Goal: Information Seeking & Learning: Check status

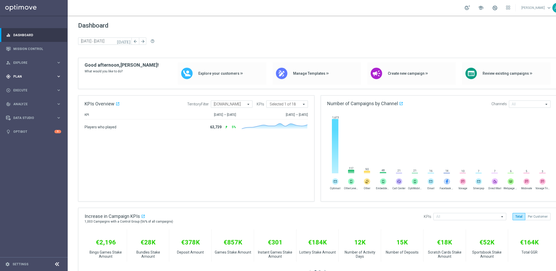
click at [28, 77] on span "Plan" at bounding box center [34, 76] width 43 height 3
click at [29, 103] on span "Templates" at bounding box center [32, 102] width 37 height 3
click at [27, 111] on link "Optimail" at bounding box center [35, 111] width 38 height 4
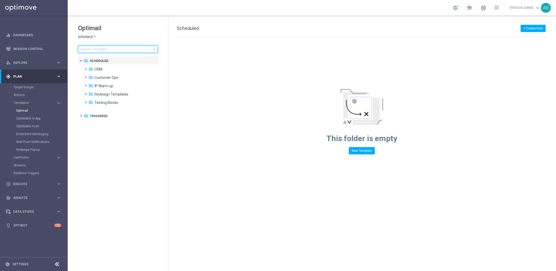
click at [88, 52] on input at bounding box center [118, 49] width 80 height 7
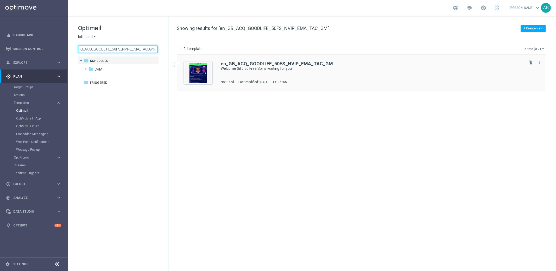
type input "en_GB_ACQ_GOODLIFE_50FS_NVIP_EMA_TAC_GM"
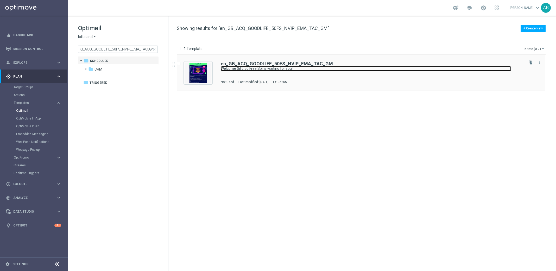
scroll to position [0, 0]
click at [238, 67] on link "Welcome Gift: 50 Free Spins waiting for you!" at bounding box center [366, 68] width 291 height 5
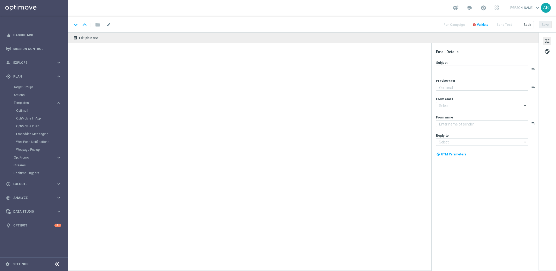
type textarea "Register today to claim your 50 Free Spins"
type input "mail@crm.lottoland.com"
type textarea "Lottoland"
type input "support@lottoland.co.uk"
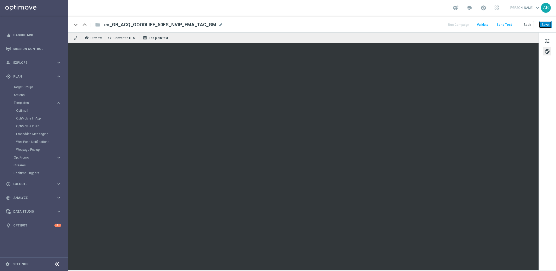
click at [546, 24] on button "Save" at bounding box center [545, 24] width 13 height 7
click at [20, 183] on span "Execute" at bounding box center [34, 184] width 43 height 3
click at [26, 103] on link "Campaign Builder" at bounding box center [34, 101] width 41 height 4
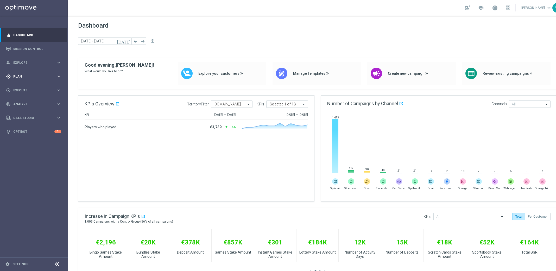
click at [28, 78] on div "gps_fixed Plan" at bounding box center [31, 76] width 50 height 5
click at [23, 137] on span "Execute" at bounding box center [34, 136] width 43 height 3
click at [31, 98] on div "Campaign Builder" at bounding box center [41, 101] width 54 height 8
click at [31, 102] on link "Campaign Builder" at bounding box center [34, 101] width 41 height 4
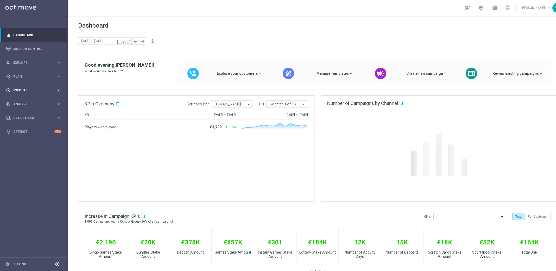
click at [25, 93] on div "play_circle_outline Execute keyboard_arrow_right" at bounding box center [33, 90] width 67 height 14
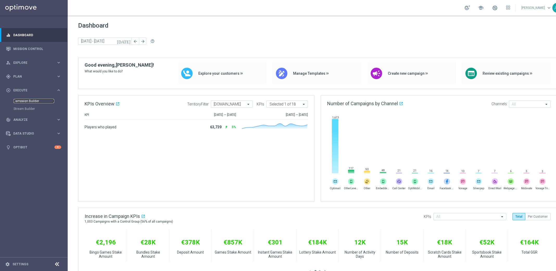
click at [24, 99] on link "Campaign Builder" at bounding box center [34, 101] width 41 height 4
click at [30, 91] on span "Execute" at bounding box center [34, 90] width 43 height 3
click at [32, 102] on link "Campaign Builder" at bounding box center [34, 101] width 41 height 4
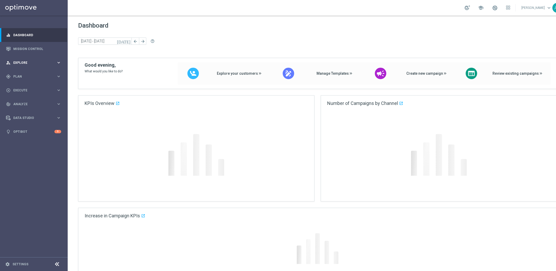
click at [37, 56] on div "person_search Explore keyboard_arrow_right" at bounding box center [33, 63] width 67 height 14
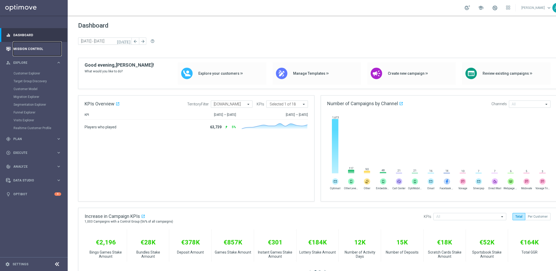
click at [33, 48] on link "Mission Control" at bounding box center [37, 49] width 48 height 14
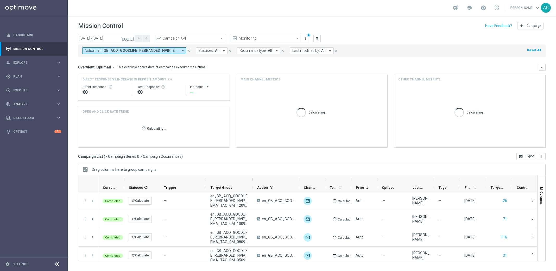
click at [189, 50] on icon "close" at bounding box center [189, 51] width 4 height 4
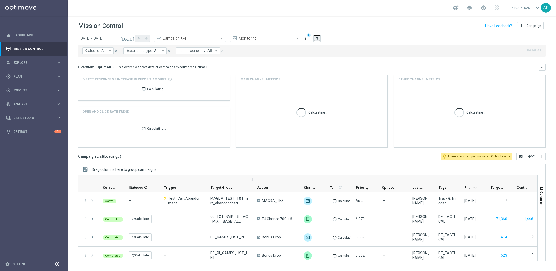
click at [319, 38] on icon "filter_alt" at bounding box center [317, 38] width 5 height 5
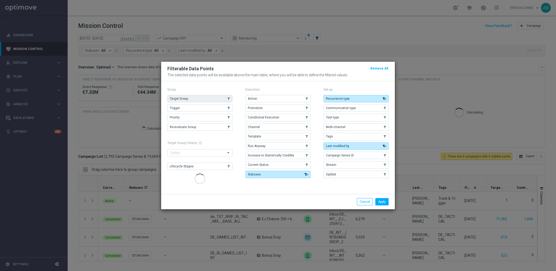
click at [199, 100] on button "Target Group" at bounding box center [199, 98] width 65 height 7
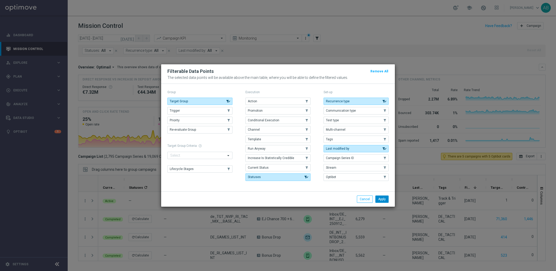
click at [384, 201] on button "Apply" at bounding box center [382, 199] width 13 height 7
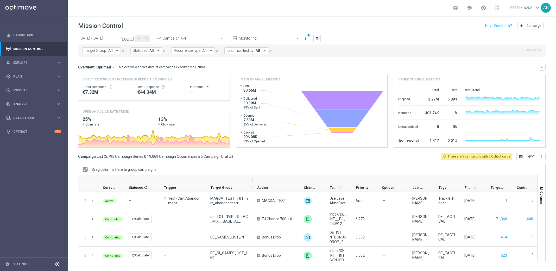
click at [116, 53] on icon "arrow_drop_down" at bounding box center [117, 50] width 5 height 5
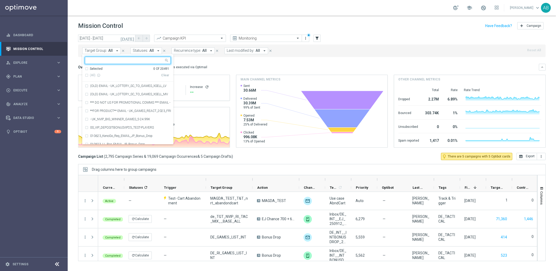
type input "NVIP_EMA_TAC_MIX_RB_HV_B"
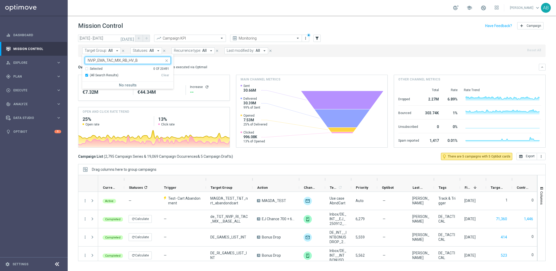
click at [106, 58] on input "NVIP_EMA_TAC_MIX_RB_HV_B" at bounding box center [126, 60] width 76 height 4
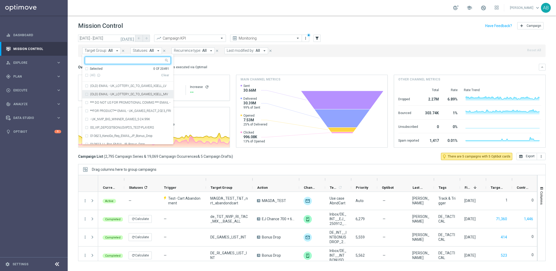
paste input "UK_CASINO_EMAIL | HVC_PlayerIdentification_BigWin"
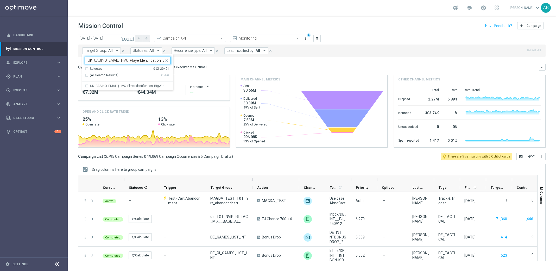
scroll to position [0, 9]
click at [136, 84] on label "UK_CASINO_EMAIL | HVC_PlayerIdentification_BigWin" at bounding box center [127, 85] width 74 height 3
type input "UK_CASINO_EMAIL | HVC_PlayerIdentification_BigWin"
click at [211, 27] on div "Mission Control add Campaign" at bounding box center [312, 26] width 468 height 10
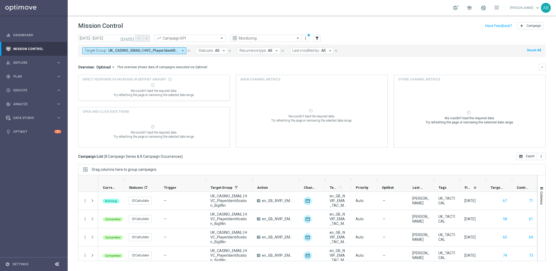
click at [101, 66] on span "Optimail" at bounding box center [103, 67] width 15 height 5
click at [98, 75] on div "Analysis" at bounding box center [94, 75] width 13 height 5
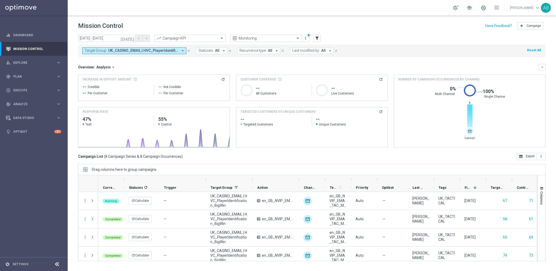
click at [101, 68] on span "Analysis" at bounding box center [103, 67] width 15 height 5
click at [102, 80] on div "Optimail" at bounding box center [101, 82] width 31 height 7
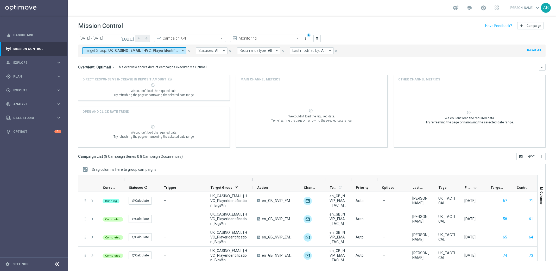
click at [103, 65] on span "Optimail" at bounding box center [103, 67] width 15 height 5
click at [105, 75] on div "Analysis" at bounding box center [101, 75] width 31 height 7
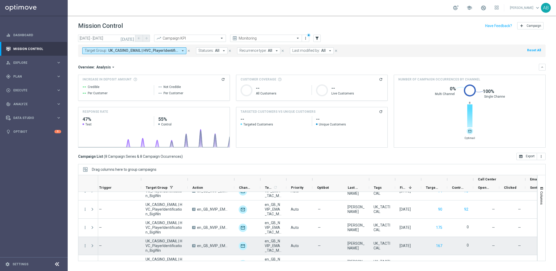
scroll to position [62, 0]
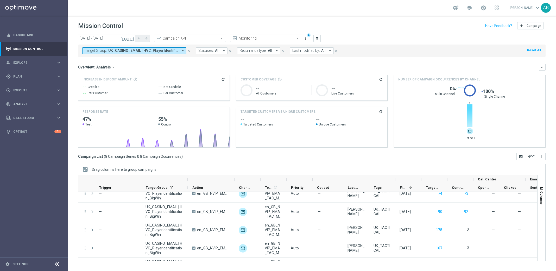
click at [132, 37] on icon "[DATE]" at bounding box center [128, 38] width 14 height 5
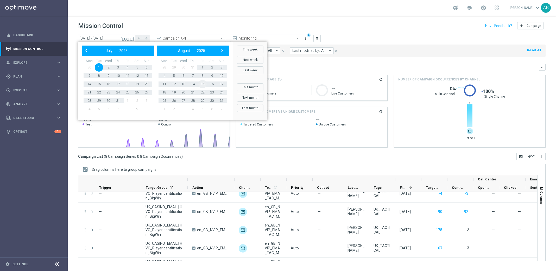
click at [202, 84] on span "15" at bounding box center [202, 84] width 8 height 8
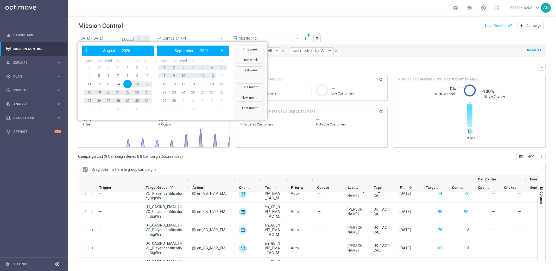
click at [213, 76] on span "13" at bounding box center [212, 76] width 8 height 8
type input "[DATE] - [DATE]"
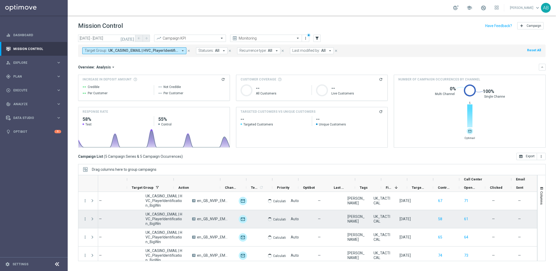
scroll to position [0, 78]
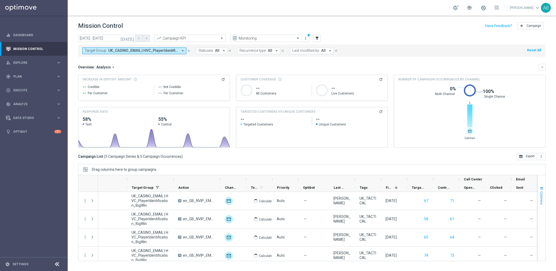
click at [543, 202] on span "Columns" at bounding box center [542, 197] width 4 height 13
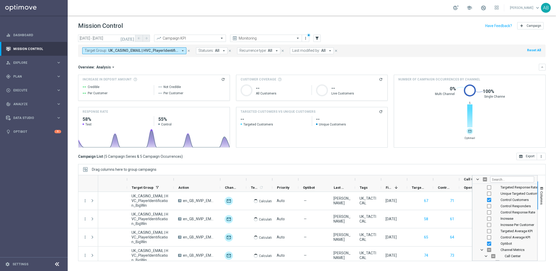
scroll to position [190, 0]
click at [519, 228] on span "Targeted Average KPI" at bounding box center [517, 230] width 32 height 4
checkbox input "true"
click at [517, 230] on span "Targeted Average KPI" at bounding box center [517, 230] width 32 height 4
checkbox input "false"
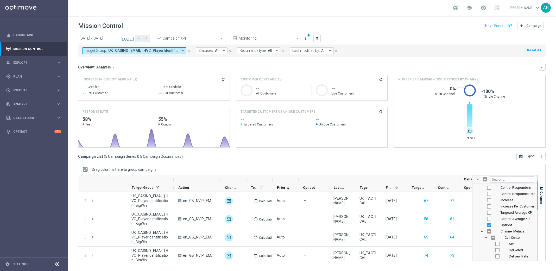
scroll to position [208, 0]
click at [512, 201] on span "Increase" at bounding box center [507, 199] width 13 height 4
checkbox input "true"
click at [512, 205] on span "Increase Per Customer" at bounding box center [518, 206] width 34 height 4
checkbox input "true"
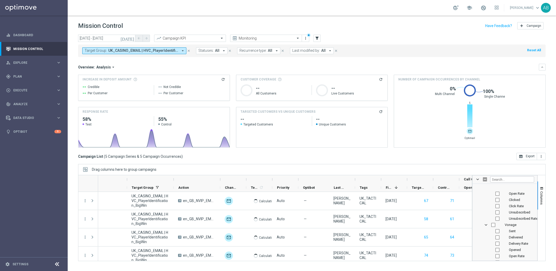
scroll to position [996, 0]
click at [541, 189] on span "button" at bounding box center [542, 188] width 4 height 4
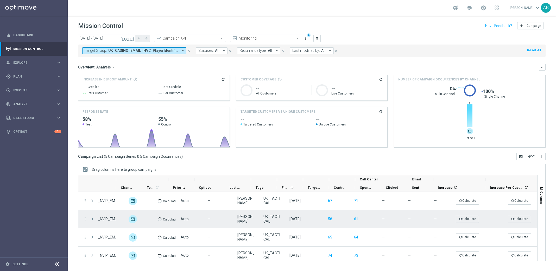
scroll to position [0, 183]
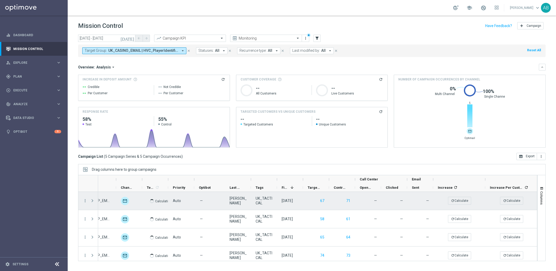
click at [465, 195] on div "refresh Calculate" at bounding box center [459, 200] width 49 height 15
click at [465, 201] on button "refresh Calculate" at bounding box center [459, 201] width 23 height 8
click at [510, 196] on div "refresh Calculate" at bounding box center [511, 200] width 49 height 15
click at [509, 199] on button "refresh Calculate" at bounding box center [511, 201] width 23 height 8
click at [511, 203] on button "refresh Calculate" at bounding box center [511, 201] width 23 height 8
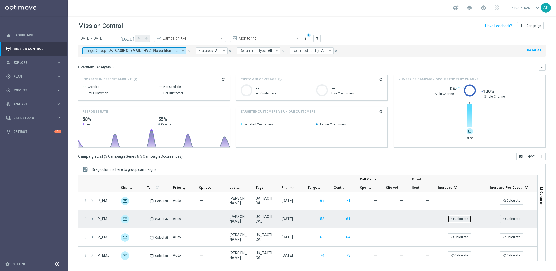
click at [461, 221] on button "refresh Calculate" at bounding box center [459, 219] width 23 height 8
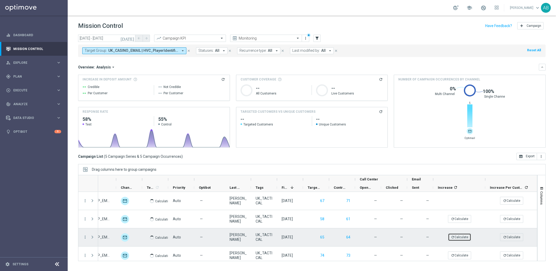
click at [461, 236] on button "refresh Calculate" at bounding box center [459, 237] width 23 height 8
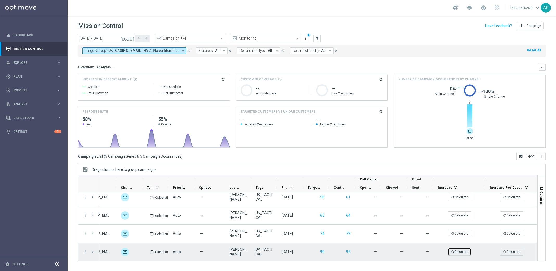
click at [460, 248] on button "refresh Calculate" at bounding box center [459, 252] width 23 height 8
click at [517, 251] on button "refresh Calculate" at bounding box center [511, 252] width 23 height 8
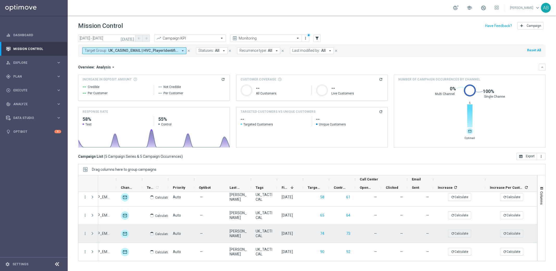
click at [517, 239] on div "refresh Calculate" at bounding box center [511, 233] width 49 height 15
click at [506, 228] on div "refresh Calculate" at bounding box center [511, 233] width 49 height 15
click at [506, 231] on button "refresh Calculate" at bounding box center [511, 234] width 23 height 8
click at [463, 232] on button "refresh Calculate" at bounding box center [459, 234] width 23 height 8
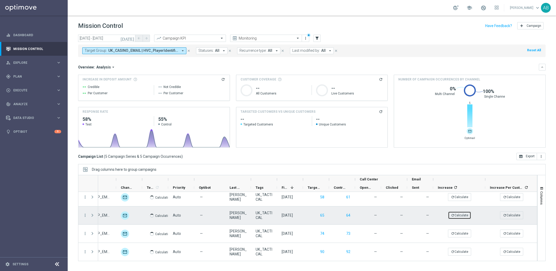
click at [465, 217] on button "refresh Calculate" at bounding box center [459, 215] width 23 height 8
click at [516, 216] on button "refresh Calculate" at bounding box center [511, 215] width 23 height 8
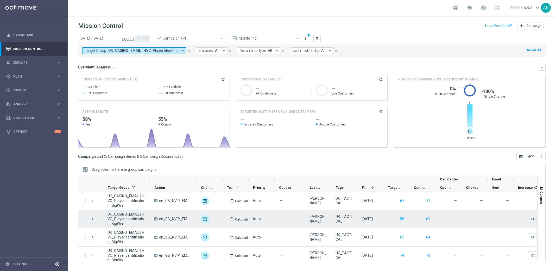
scroll to position [0, 0]
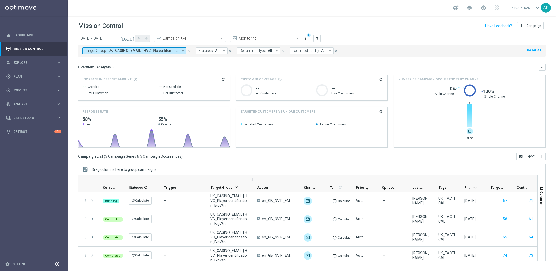
click at [106, 69] on span "Analysis" at bounding box center [103, 67] width 15 height 5
click at [99, 83] on div "Optimail" at bounding box center [101, 82] width 31 height 7
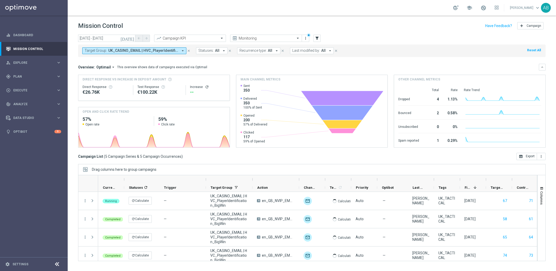
click at [205, 84] on div "Direct Response €26.76K Test Response €100.22K Increase refresh" at bounding box center [154, 90] width 143 height 17
click at [196, 87] on div "Increase refresh" at bounding box center [207, 87] width 35 height 4
click at [208, 86] on icon "refresh" at bounding box center [207, 87] width 4 height 4
click at [208, 86] on div "Increase refresh" at bounding box center [204, 85] width 43 height 4
click at [109, 68] on span "Optimail" at bounding box center [103, 67] width 15 height 5
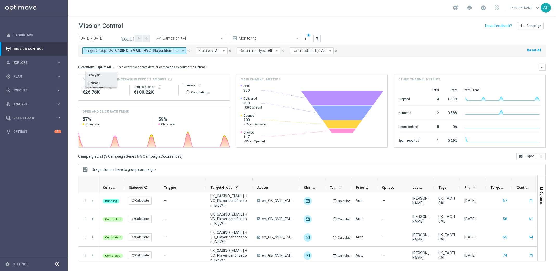
click at [97, 75] on div "Analysis" at bounding box center [94, 75] width 13 height 5
